Goal: Find specific page/section: Find specific page/section

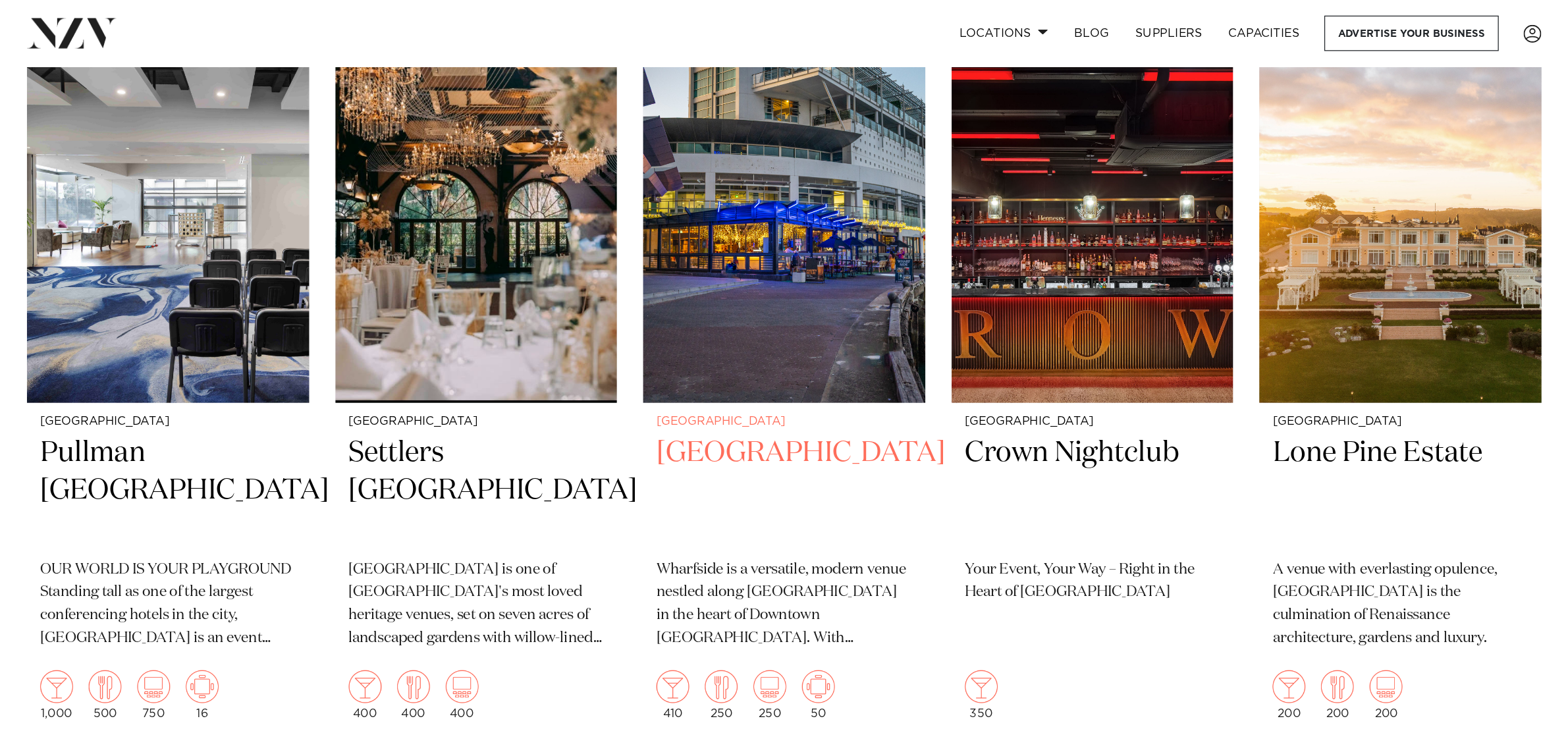
scroll to position [593, 0]
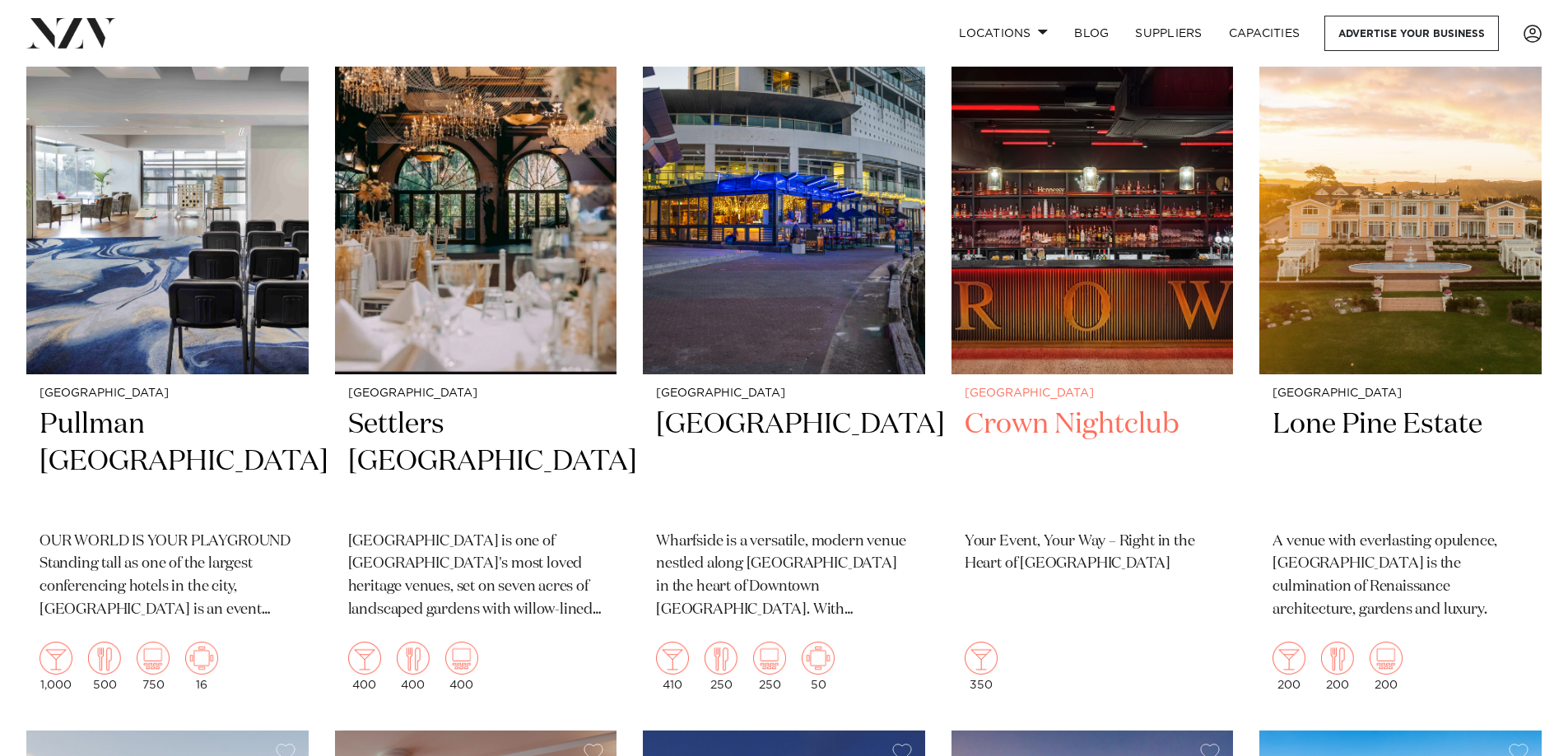
click at [1046, 406] on h2 "Crown Nightclub" at bounding box center [1092, 462] width 256 height 111
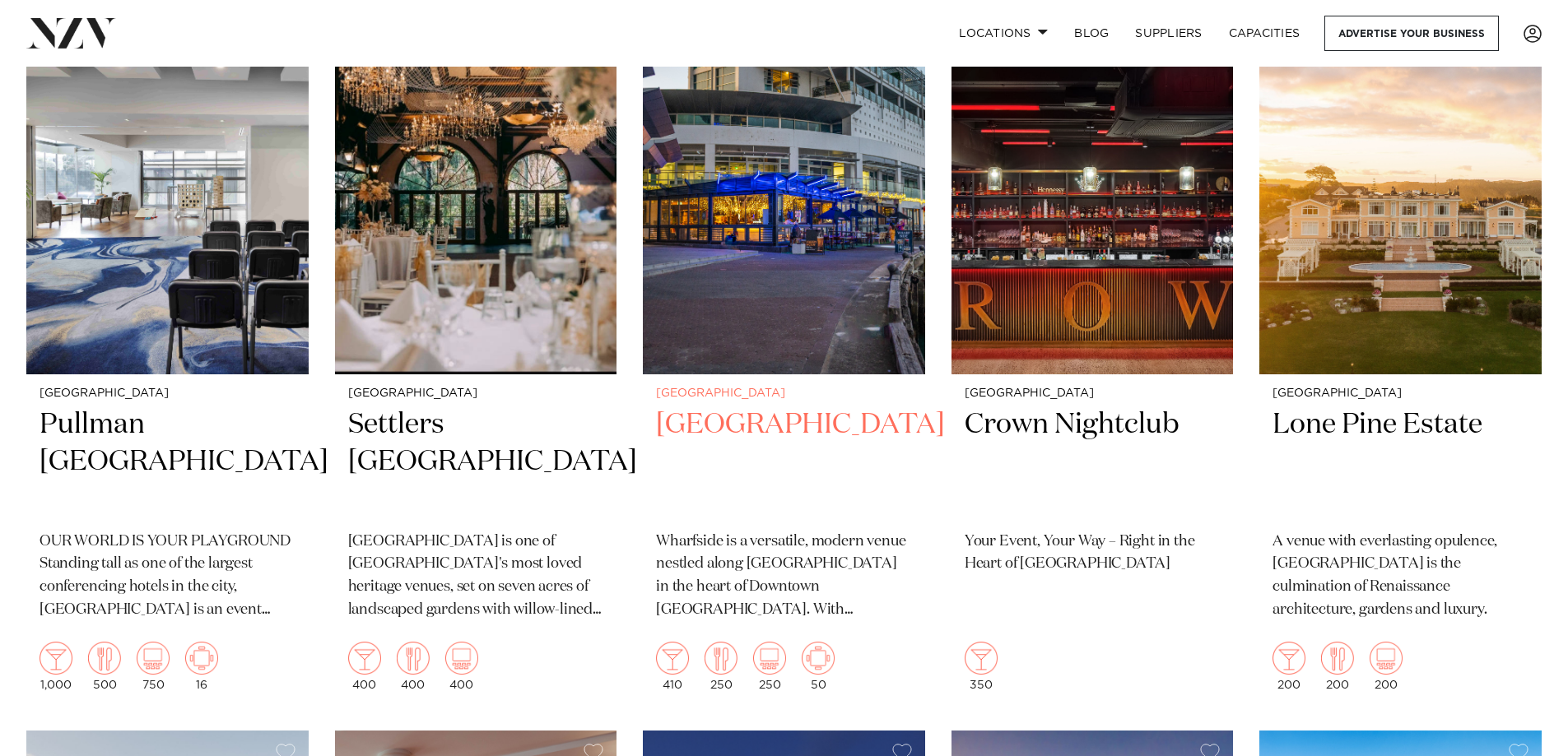
click at [712, 406] on h2 "Wharfside Event Centre" at bounding box center [784, 462] width 256 height 111
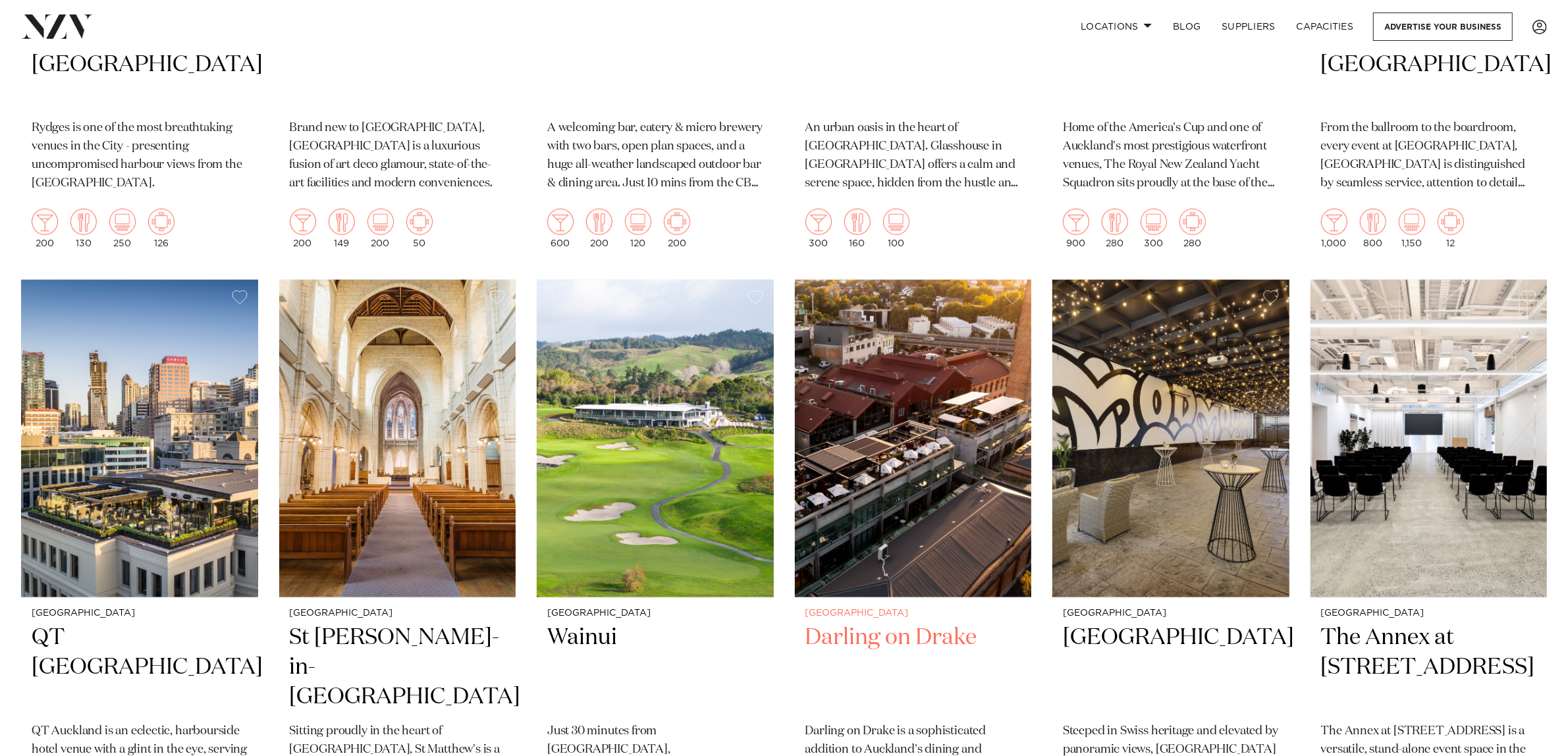
scroll to position [2148, 0]
